Goal: Information Seeking & Learning: Find specific fact

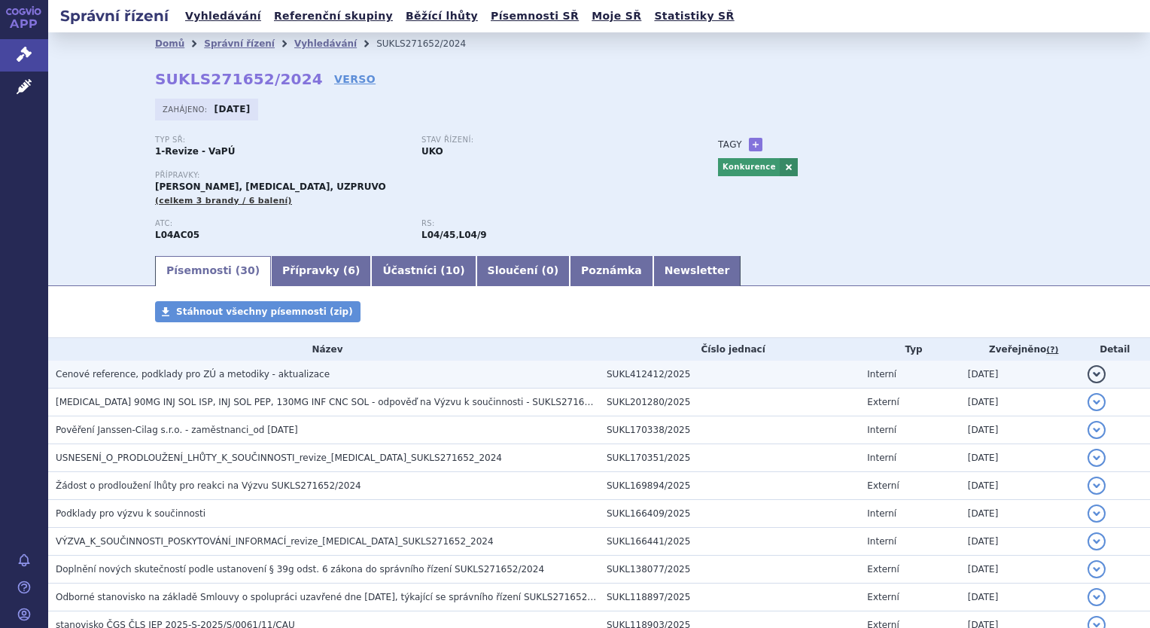
click at [179, 384] on td "Cenové reference, podklady pro ZÚ a metodiky - aktualizace" at bounding box center [323, 375] width 551 height 28
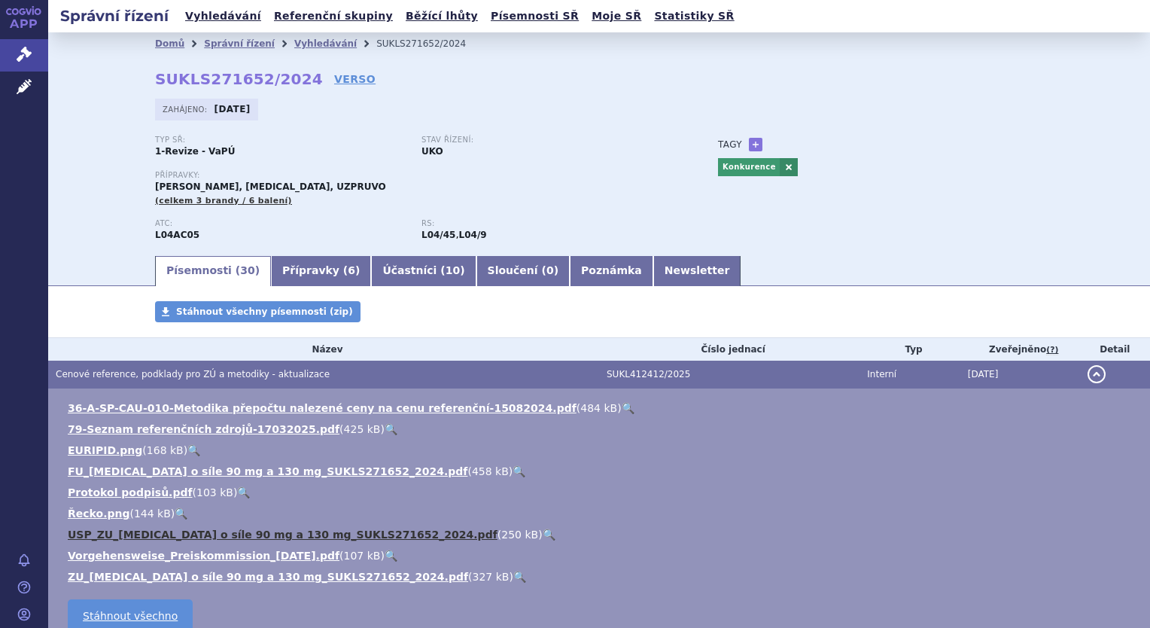
click at [179, 541] on link "USP_ZU_ustekinumab o síle 90 mg a 130 mg_SUKLS271652_2024.pdf" at bounding box center [283, 535] width 430 height 12
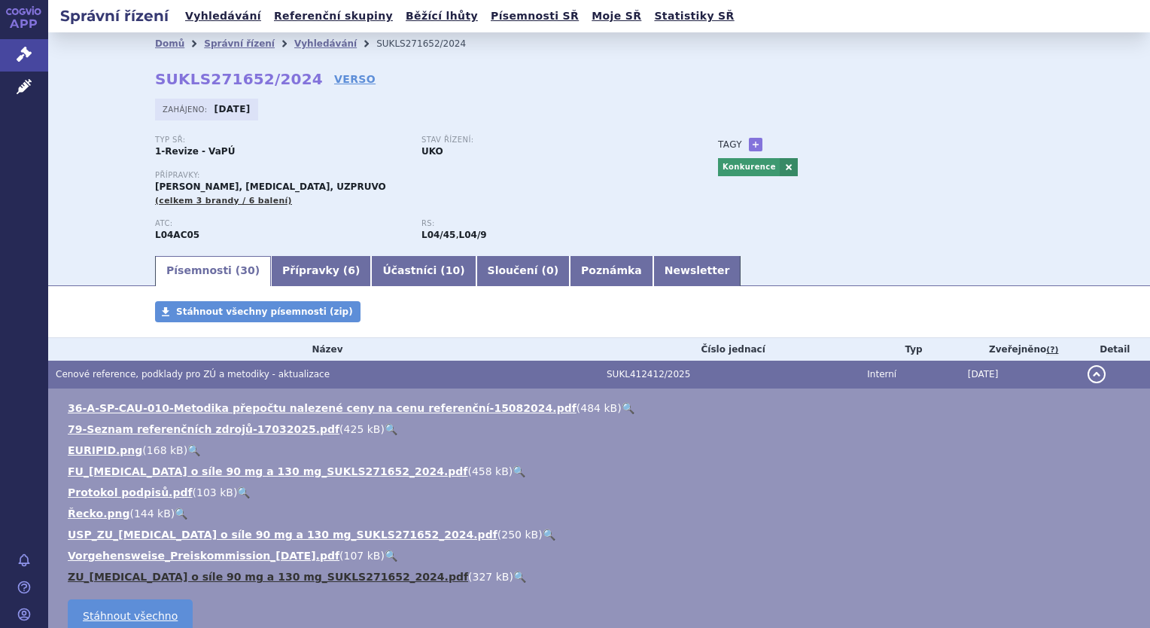
click at [187, 579] on link "ZU_ustekinumab o síle 90 mg a 130 mg_SUKLS271652_2024.pdf" at bounding box center [268, 577] width 401 height 12
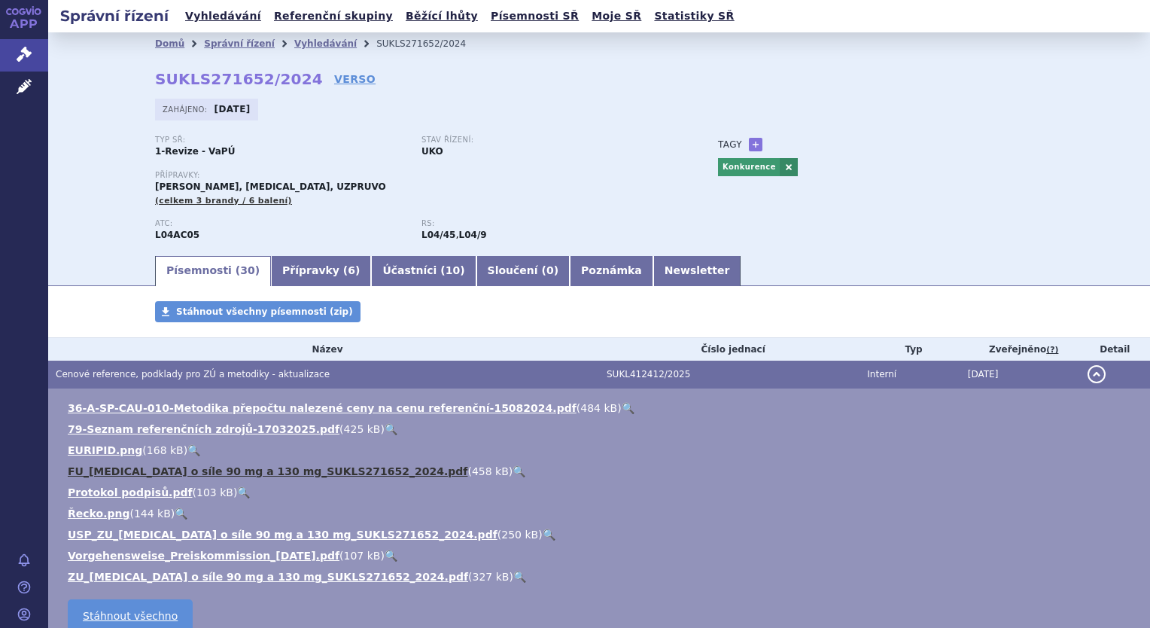
click at [233, 473] on link "FU_ustekinumab o síle 90 mg a 130 mg_SUKLS271652_2024.pdf" at bounding box center [268, 471] width 400 height 12
click at [229, 23] on link "Vyhledávání" at bounding box center [223, 16] width 85 height 20
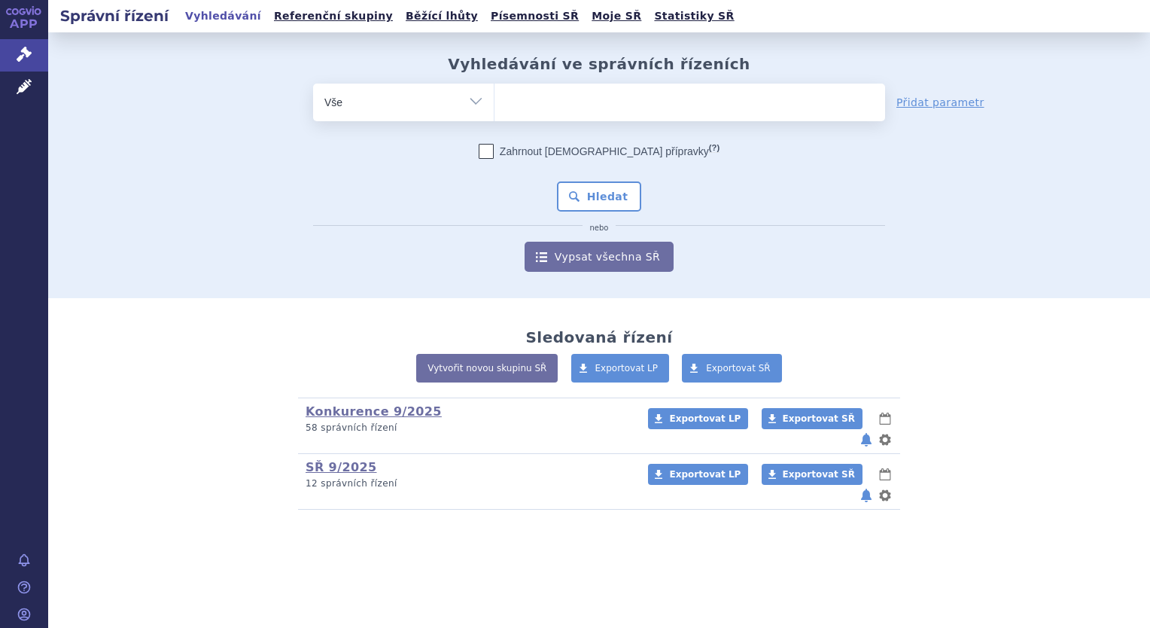
click at [506, 93] on input "search" at bounding box center [510, 100] width 8 height 19
click at [512, 99] on input "search" at bounding box center [510, 100] width 8 height 19
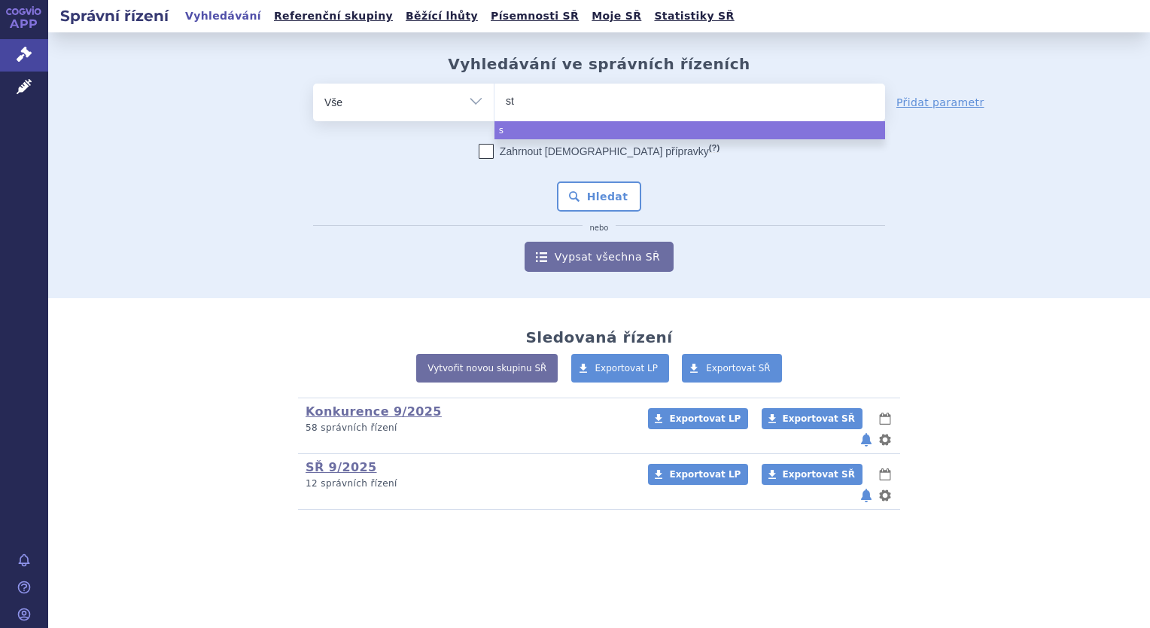
type input "ste"
type input "stela"
type input "stelara"
select select "[MEDICAL_DATA]"
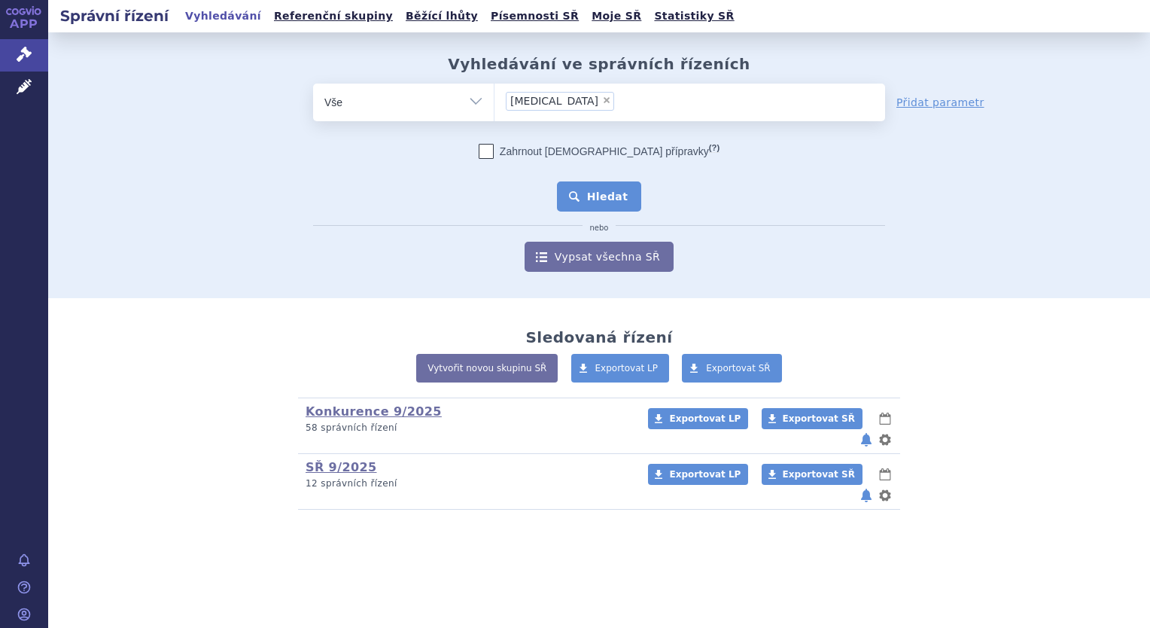
click at [616, 204] on button "Hledat" at bounding box center [599, 196] width 85 height 30
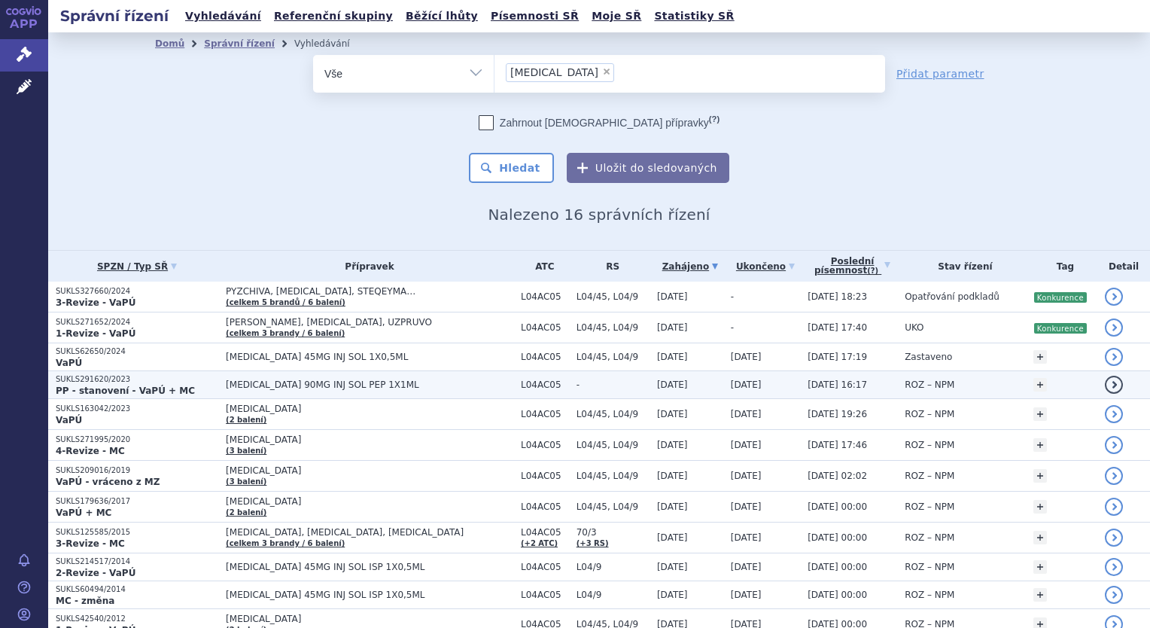
click at [218, 385] on p "PP - stanovení - VaPÚ + MC" at bounding box center [137, 391] width 163 height 12
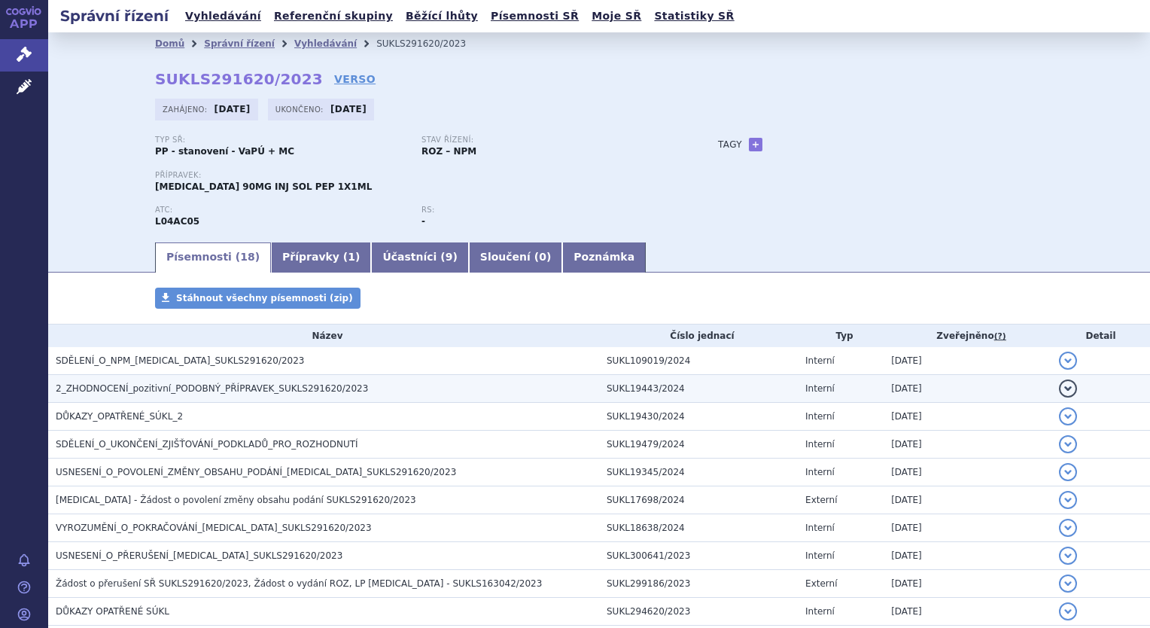
click at [190, 393] on span "2_ZHODNOCENÍ_pozitivní_PODOBNÝ_PŘÍPRAVEK_SUKLS291620/2023" at bounding box center [212, 388] width 312 height 11
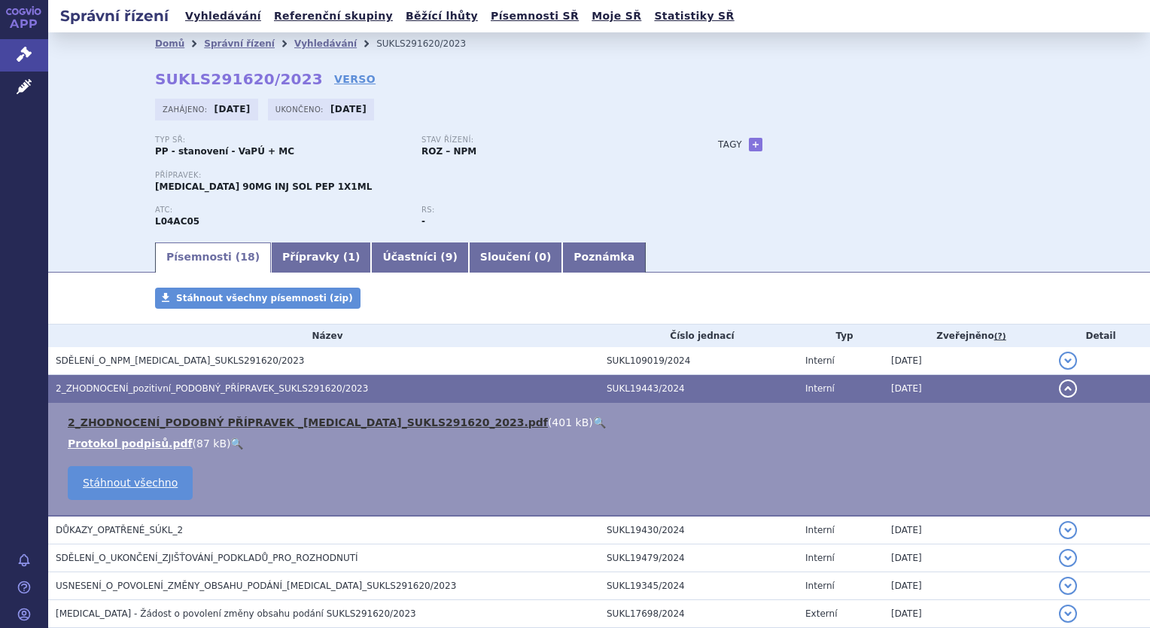
click at [203, 425] on link "2_ZHODNOCENÍ_PODOBNÝ PŘÍPRAVEK _STELARA_SUKLS291620_2023.pdf" at bounding box center [308, 422] width 480 height 12
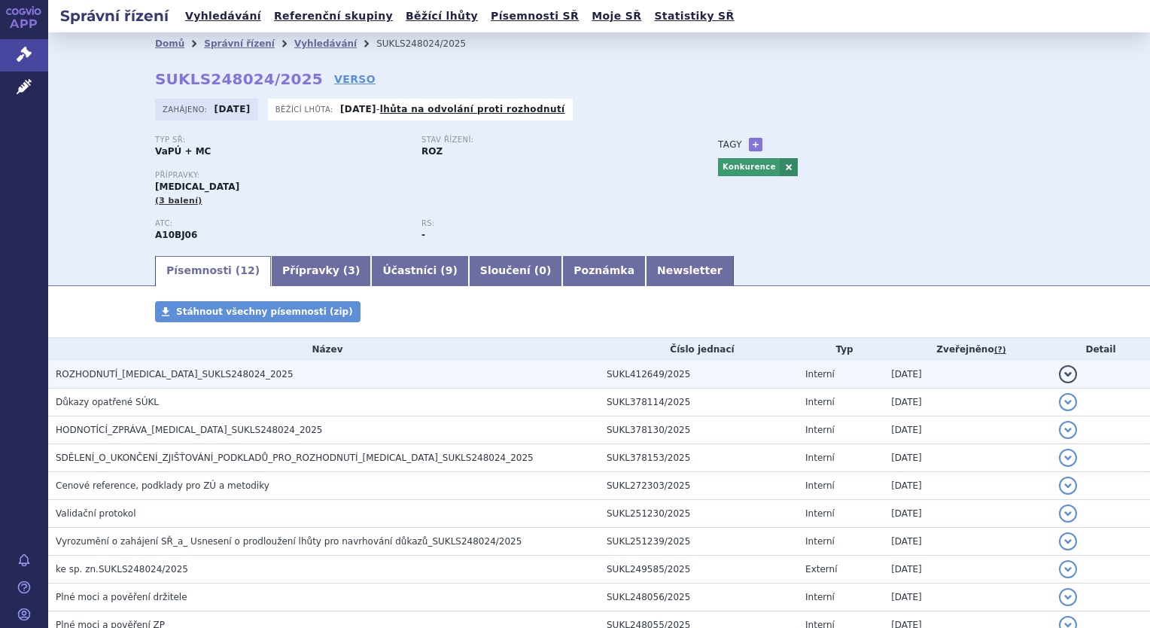
click at [219, 369] on h3 "ROZHODNUTÍ_[MEDICAL_DATA]_SUKLS248024_2025" at bounding box center [328, 374] width 544 height 15
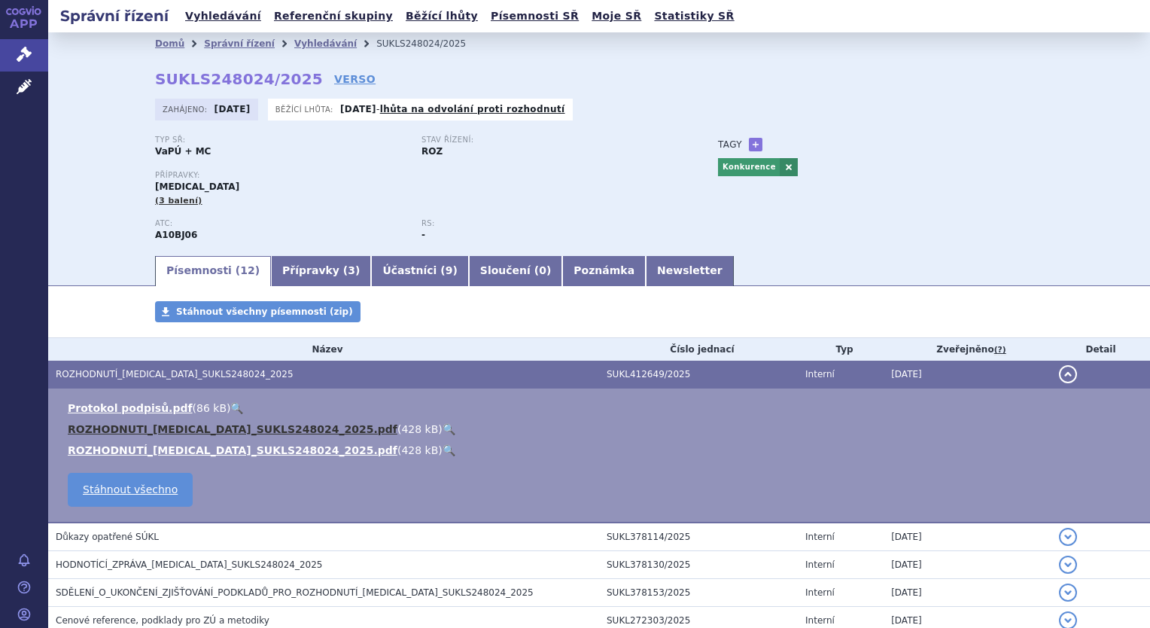
click at [206, 428] on link "ROZHODNUTI_[MEDICAL_DATA]_SUKLS248024_2025.pdf" at bounding box center [233, 429] width 330 height 12
